Goal: Register for event/course

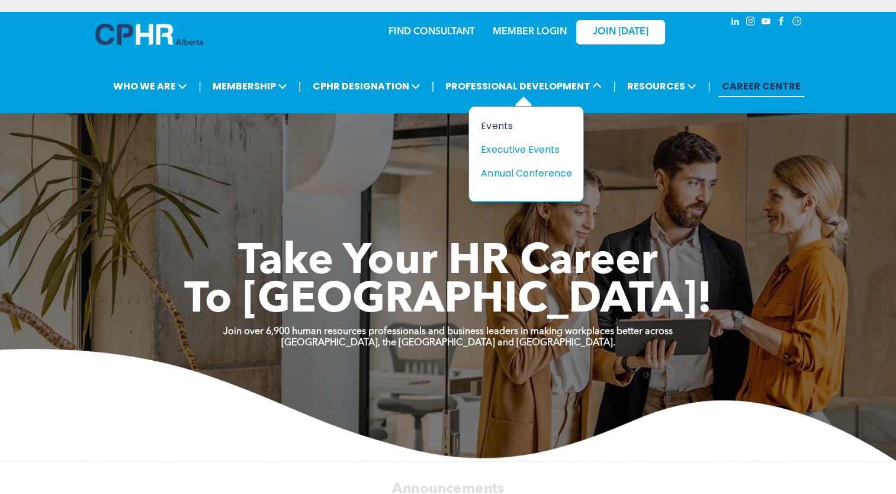
click at [499, 126] on div "Events" at bounding box center [522, 125] width 82 height 15
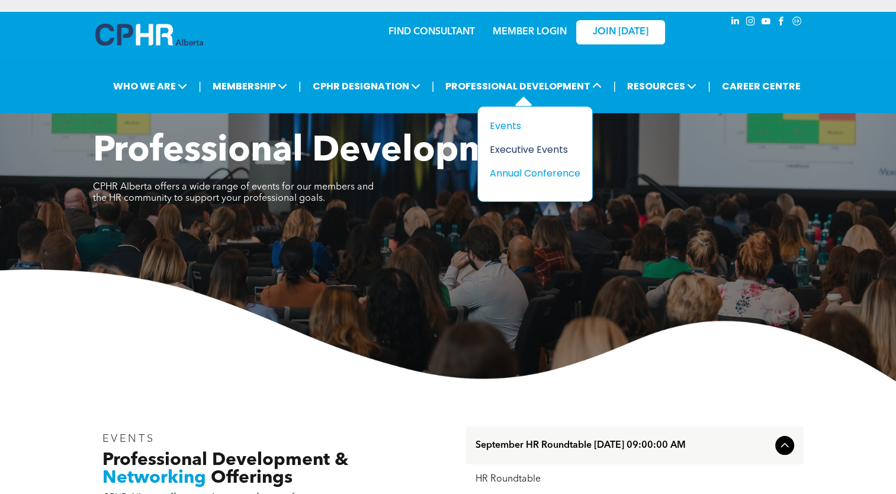
click at [534, 147] on div "Executive Events" at bounding box center [531, 149] width 82 height 15
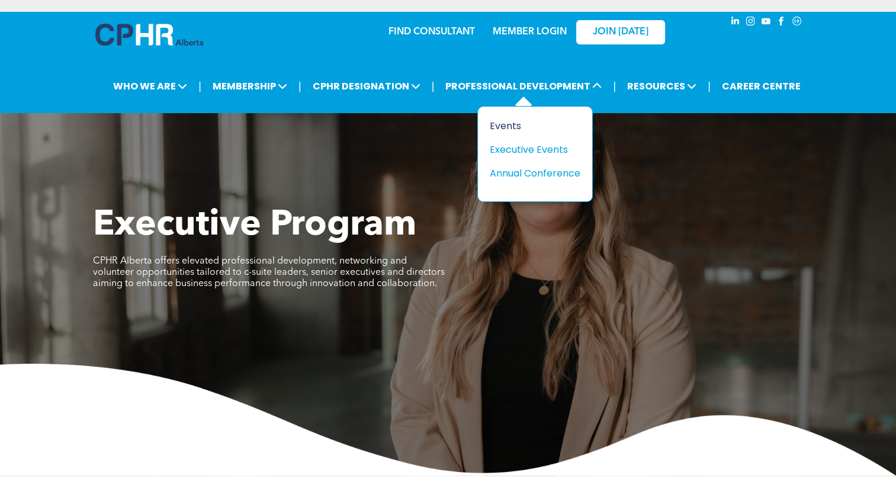
click at [504, 124] on div "Events" at bounding box center [531, 125] width 82 height 15
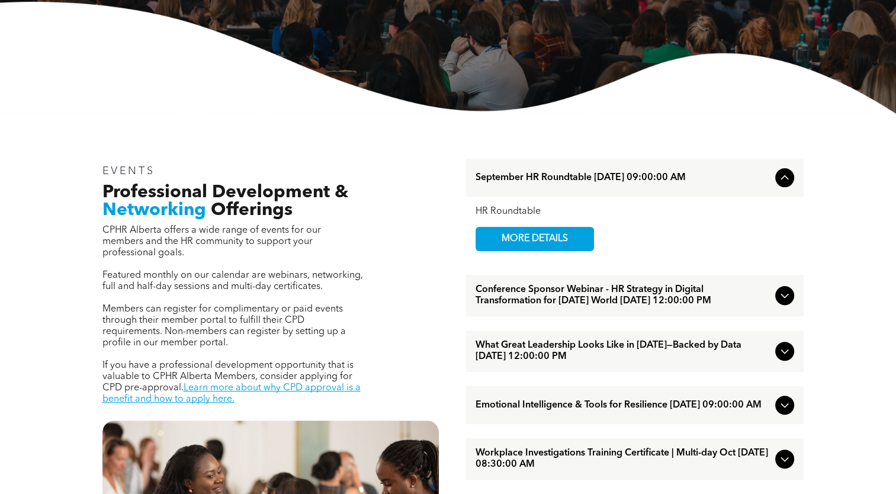
scroll to position [270, 0]
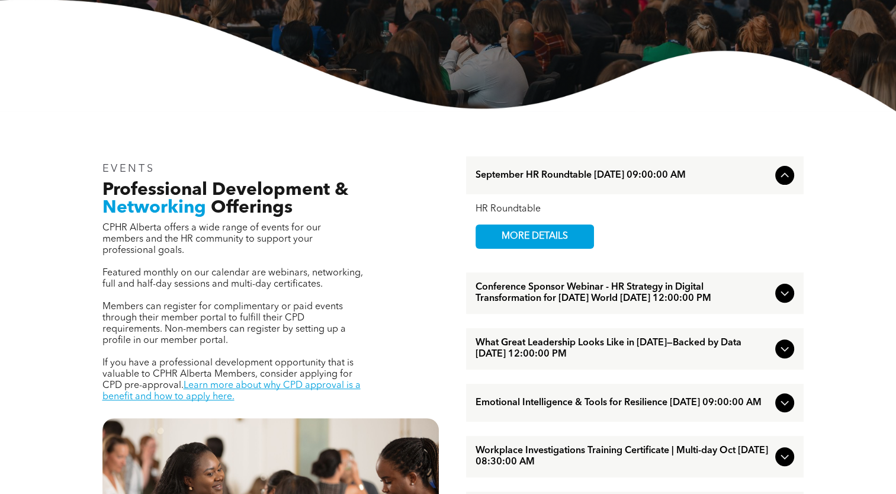
drag, startPoint x: 545, startPoint y: 219, endPoint x: 538, endPoint y: 233, distance: 16.4
click at [538, 233] on div "HR Roundtable MORE DETAILS" at bounding box center [635, 226] width 319 height 45
click at [538, 233] on span "MORE DETAILS" at bounding box center [535, 236] width 94 height 23
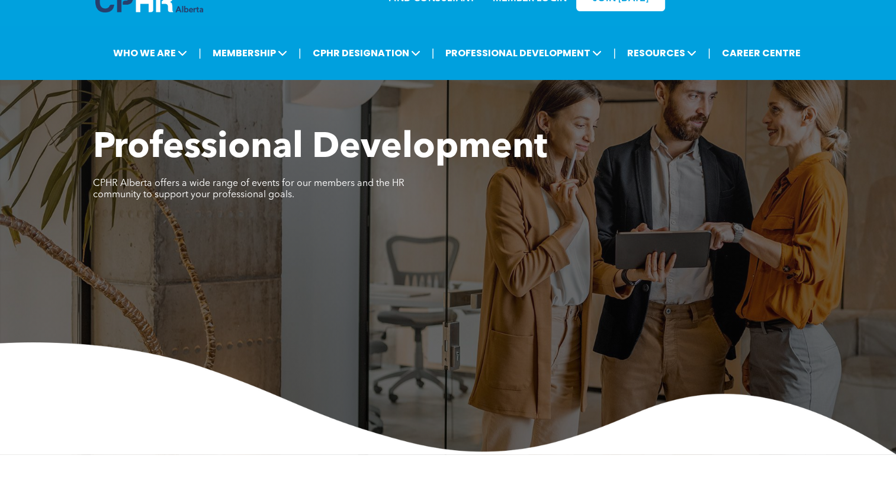
scroll to position [30, 0]
